Goal: Task Accomplishment & Management: Use online tool/utility

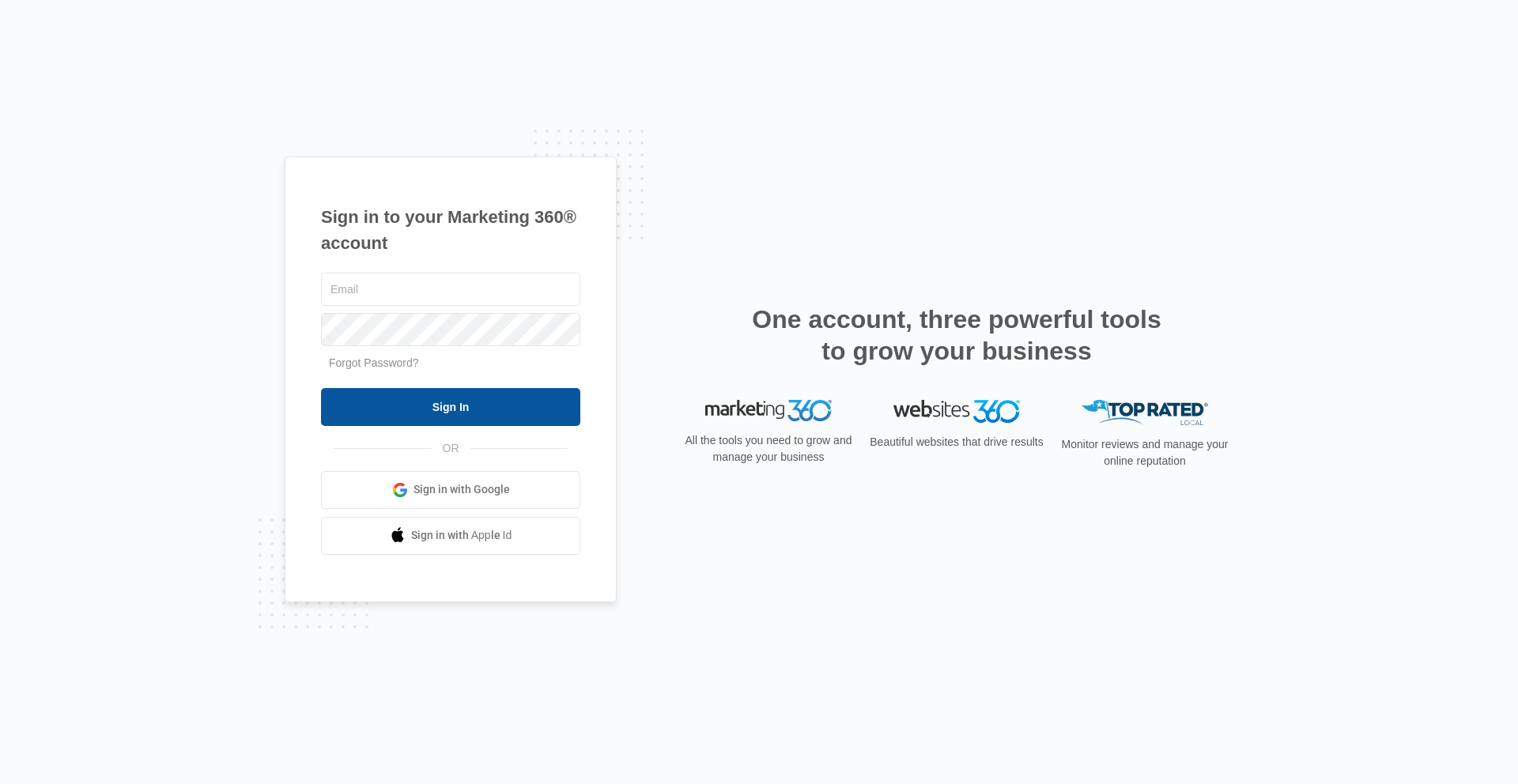
type input "[PERSON_NAME][EMAIL_ADDRESS][PERSON_NAME][DOMAIN_NAME]"
click at [531, 403] on input "Sign In" at bounding box center [451, 407] width 259 height 38
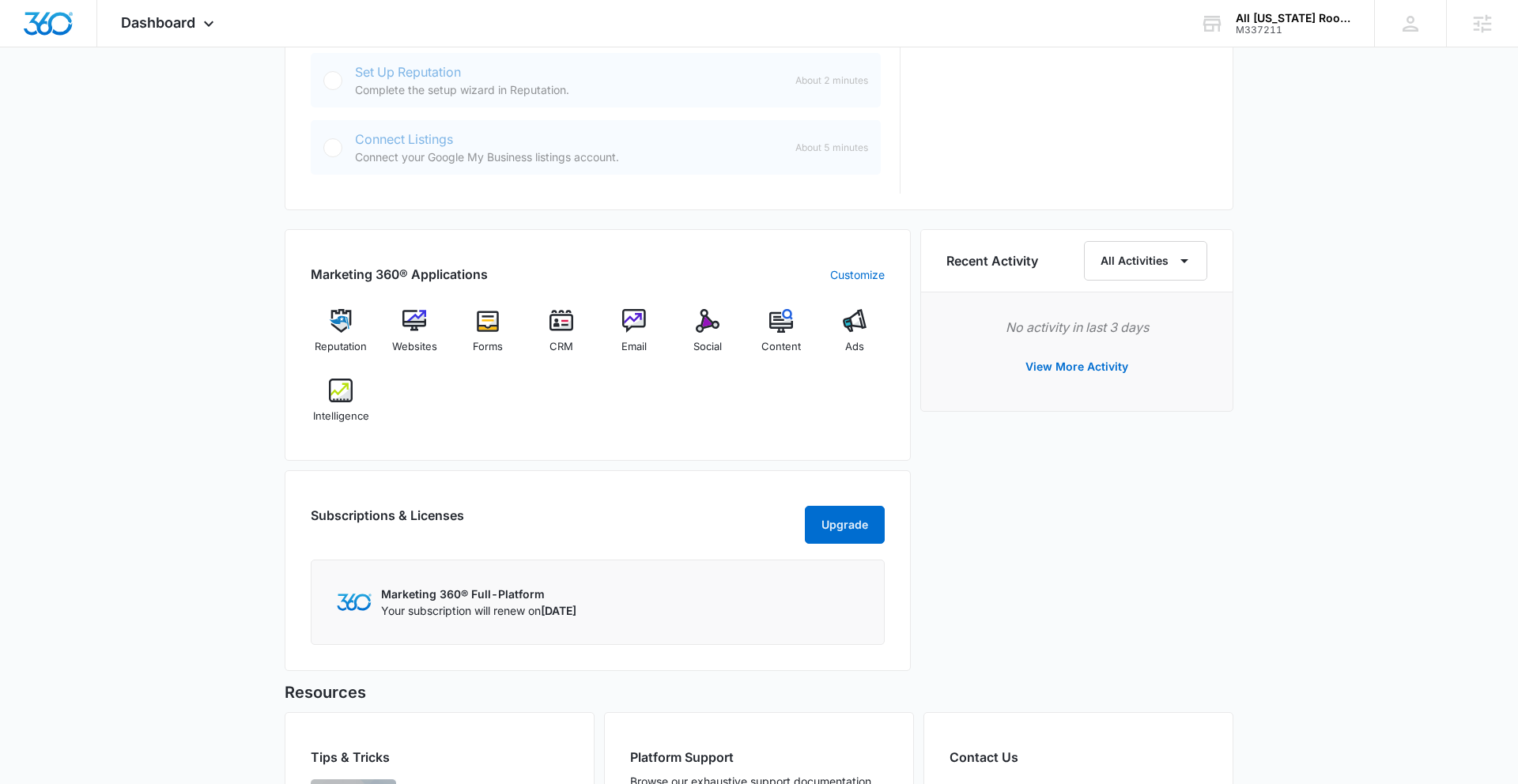
scroll to position [971, 0]
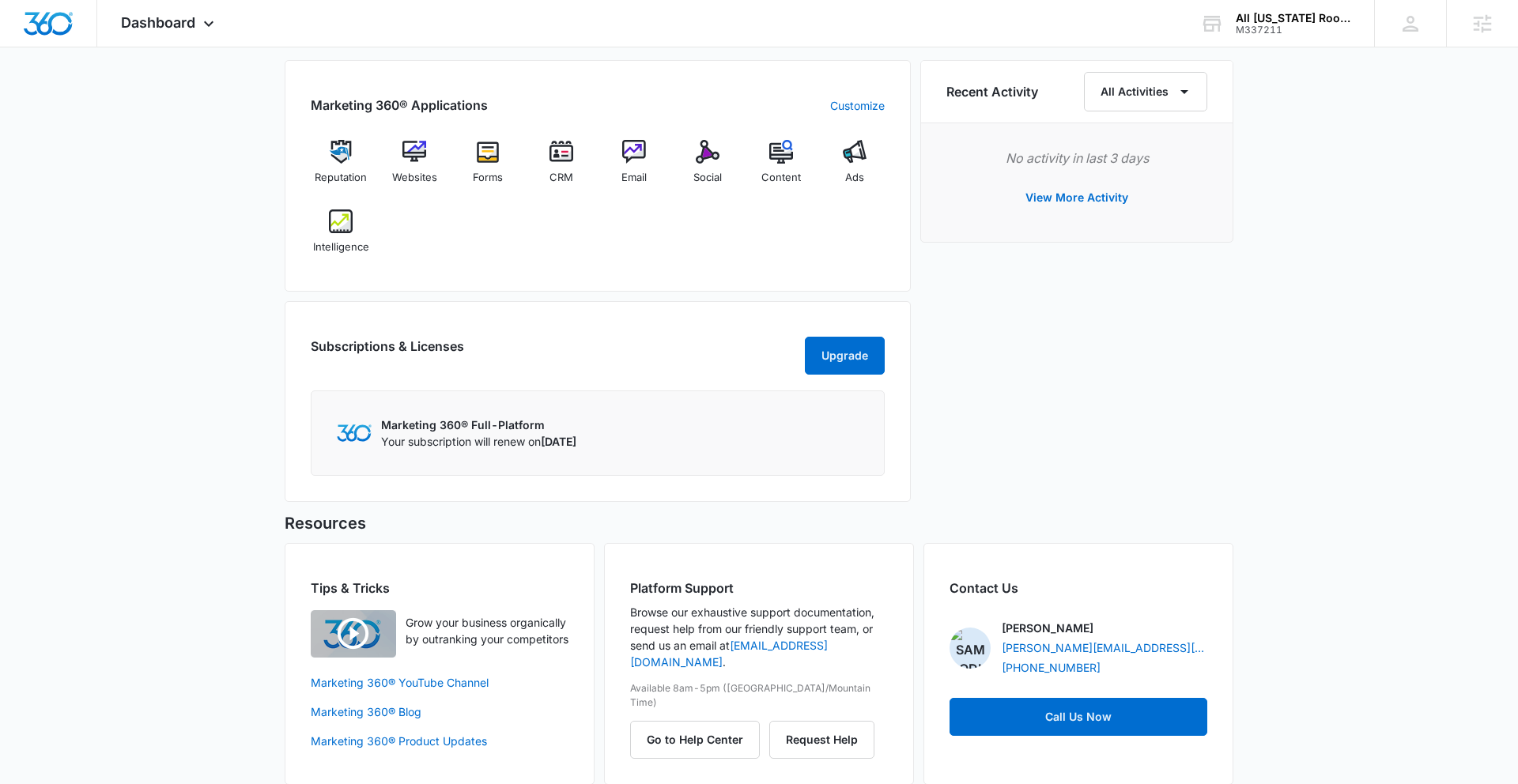
drag, startPoint x: 655, startPoint y: 249, endPoint x: 638, endPoint y: 243, distance: 18.0
click at [655, 248] on div "Reputation Websites Forms CRM Email Social Content Ads Intelligence" at bounding box center [597, 202] width 573 height 126
click at [408, 150] on img at bounding box center [414, 151] width 24 height 24
